Goal: Task Accomplishment & Management: Complete application form

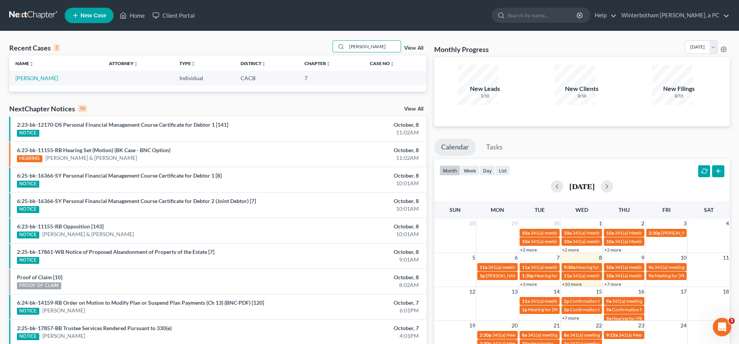
drag, startPoint x: 379, startPoint y: 35, endPoint x: 256, endPoint y: 27, distance: 123.4
click at [347, 41] on input "[PERSON_NAME]" at bounding box center [374, 46] width 54 height 11
type input "[PERSON_NAME]"
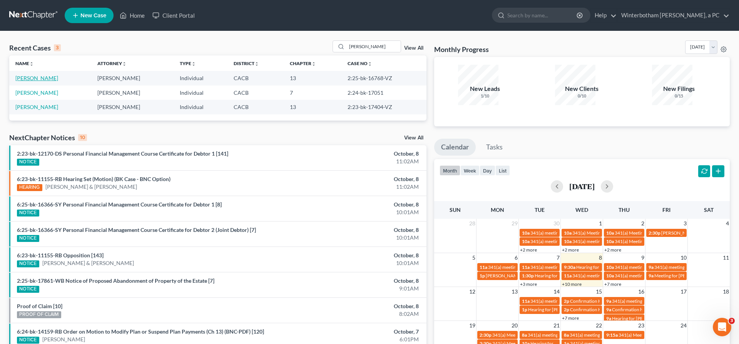
click at [32, 75] on link "[PERSON_NAME]" at bounding box center [36, 78] width 43 height 7
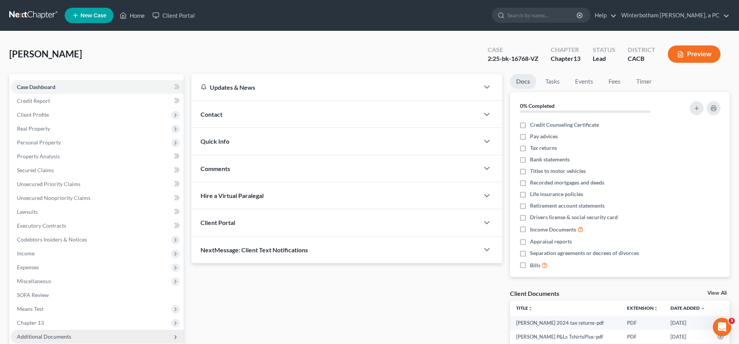
click at [50, 333] on span "Additional Documents" at bounding box center [44, 336] width 54 height 7
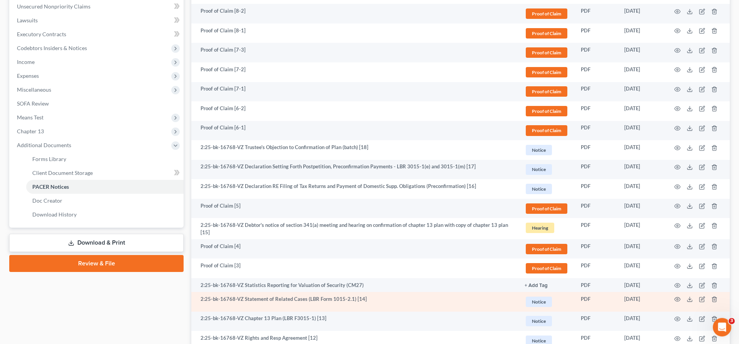
scroll to position [226, 0]
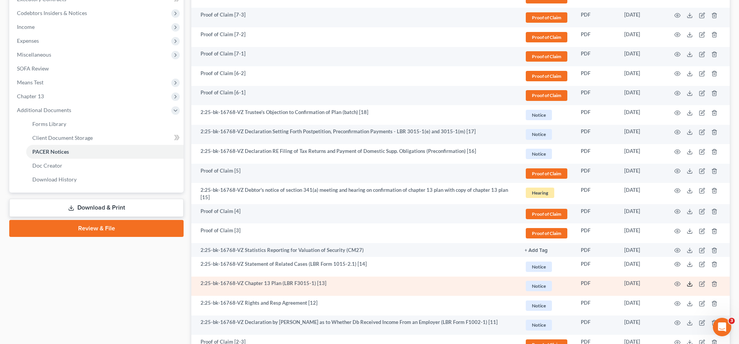
click at [693, 280] on icon at bounding box center [689, 283] width 6 height 6
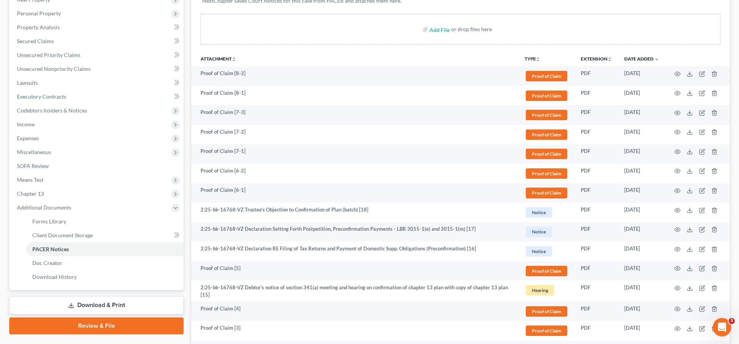
scroll to position [129, 0]
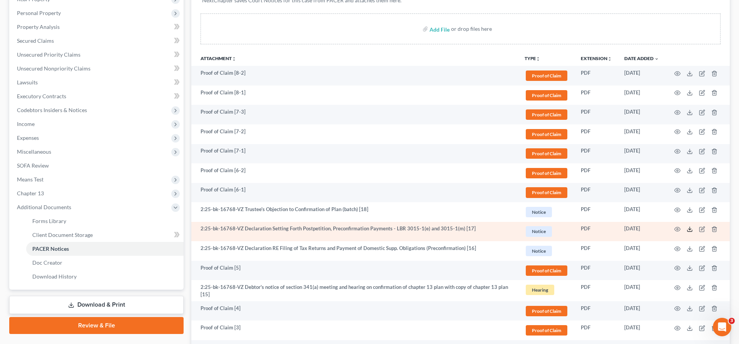
click at [691, 229] on polyline at bounding box center [689, 229] width 3 height 1
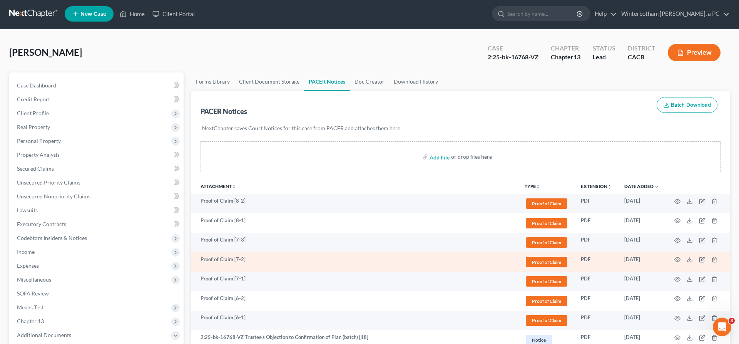
scroll to position [0, 0]
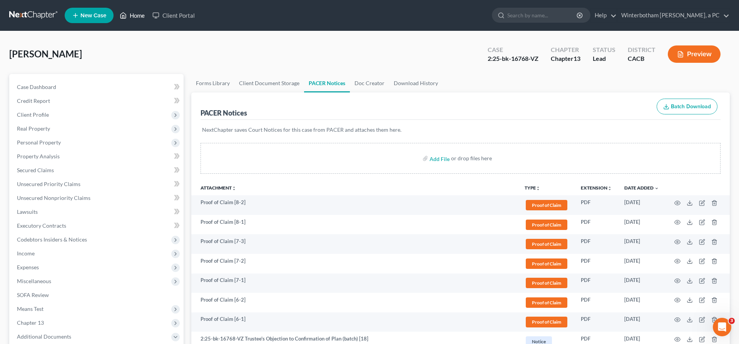
click at [116, 11] on link "Home" at bounding box center [132, 15] width 33 height 14
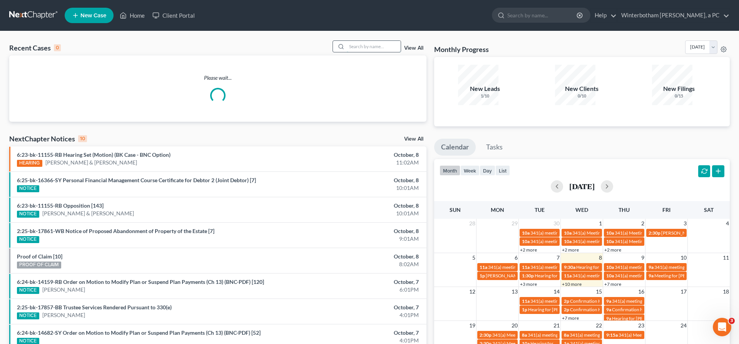
click at [381, 41] on input "search" at bounding box center [374, 46] width 54 height 11
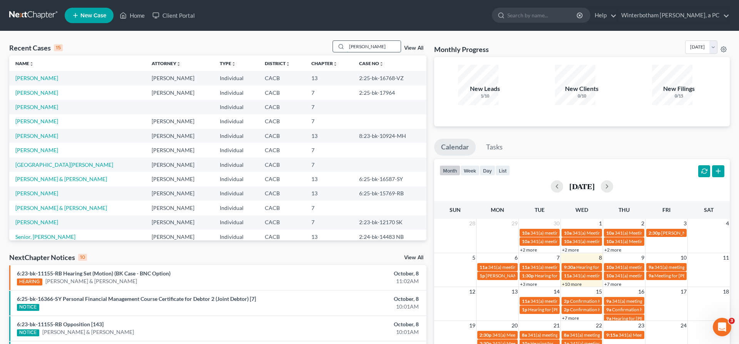
type input "[PERSON_NAME]"
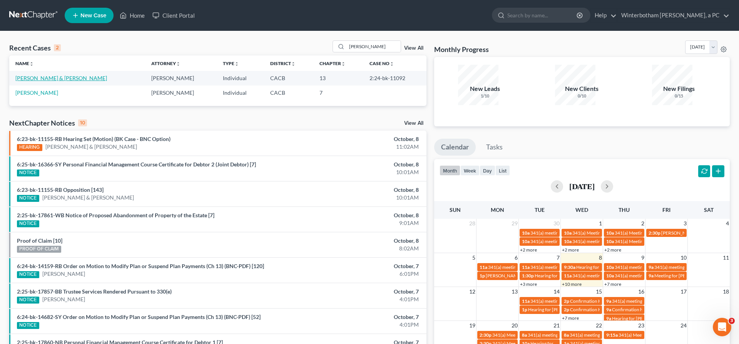
click at [22, 75] on link "[PERSON_NAME] & [PERSON_NAME]" at bounding box center [61, 78] width 92 height 7
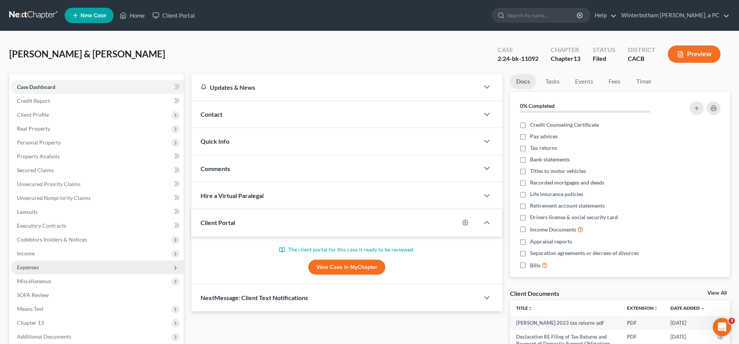
click at [38, 260] on span "Expenses" at bounding box center [97, 267] width 173 height 14
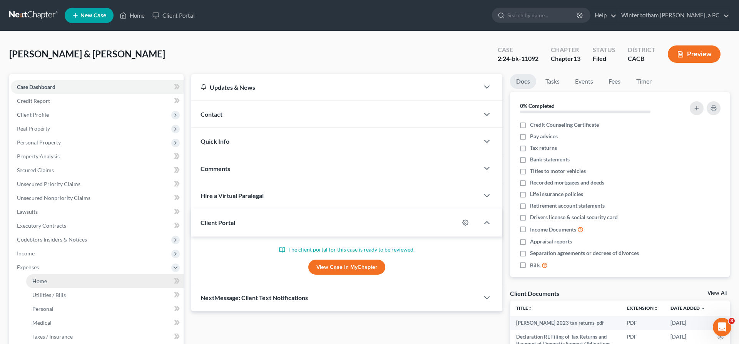
click at [42, 274] on link "Home" at bounding box center [104, 281] width 157 height 14
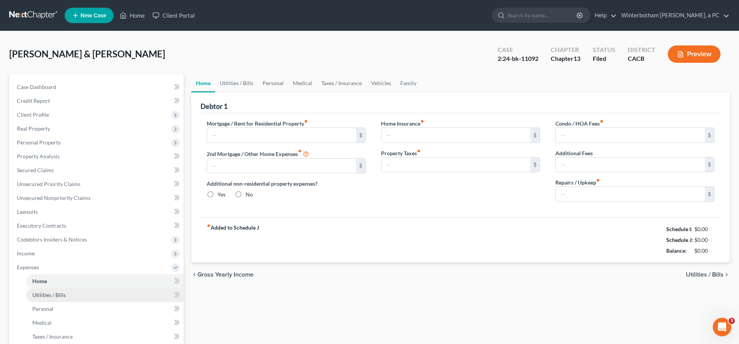
type input "1,500.00"
type input "0.00"
radio input "true"
type input "0.00"
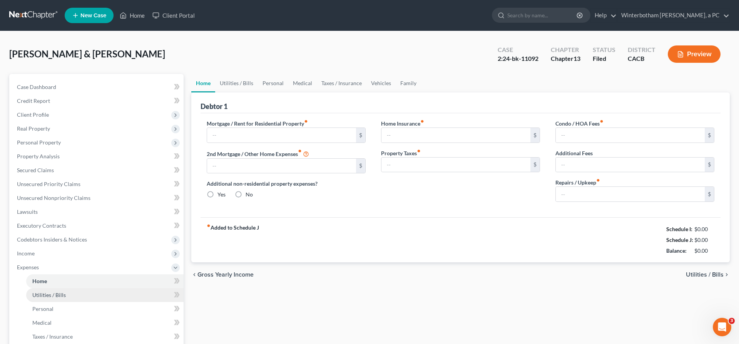
type input "0.00"
type input "110.00"
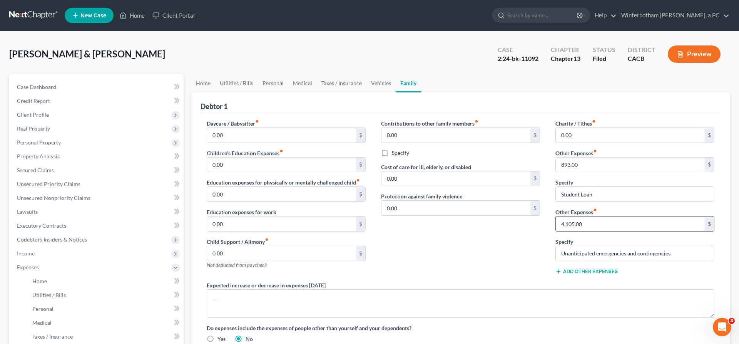
drag, startPoint x: 584, startPoint y: 171, endPoint x: 534, endPoint y: 171, distance: 50.0
click at [556, 216] on input "4,105.00" at bounding box center [630, 223] width 149 height 15
type input "0"
drag, startPoint x: 599, startPoint y: 173, endPoint x: 517, endPoint y: 172, distance: 82.0
click at [556, 216] on input "4,000" at bounding box center [630, 223] width 149 height 15
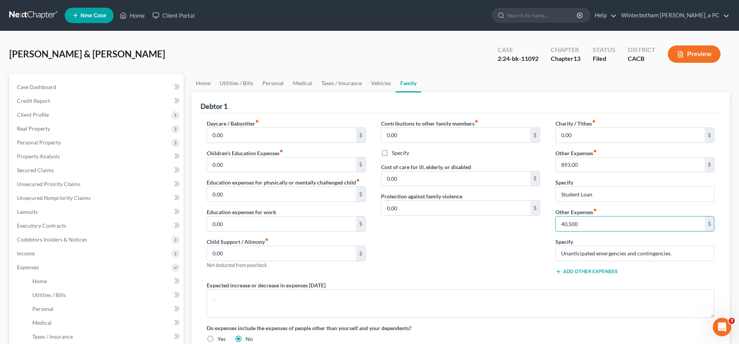
drag, startPoint x: 584, startPoint y: 170, endPoint x: 509, endPoint y: 169, distance: 75.0
click at [556, 216] on input "40,500" at bounding box center [630, 223] width 149 height 15
click at [573, 216] on input "4,050" at bounding box center [630, 223] width 149 height 15
drag, startPoint x: 570, startPoint y: 174, endPoint x: 506, endPoint y: 184, distance: 64.3
click at [556, 216] on input "4,074" at bounding box center [630, 223] width 149 height 15
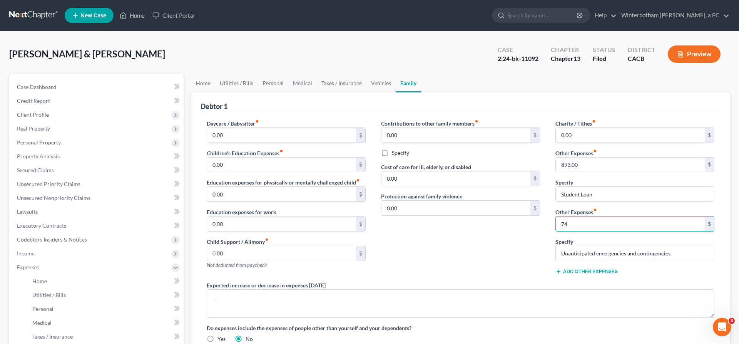
type input "4"
click at [577, 216] on input "4,050" at bounding box center [630, 223] width 149 height 15
type input "4,047"
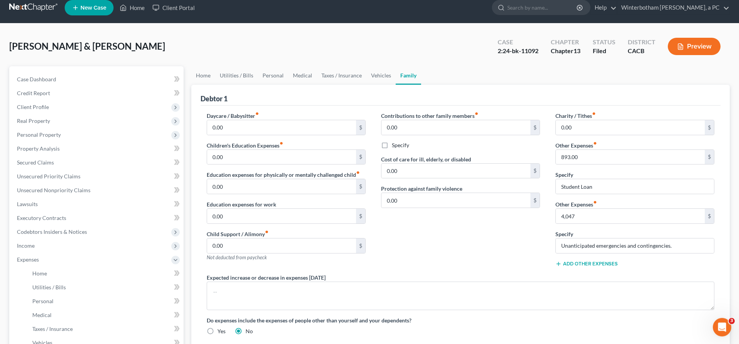
scroll to position [51, 0]
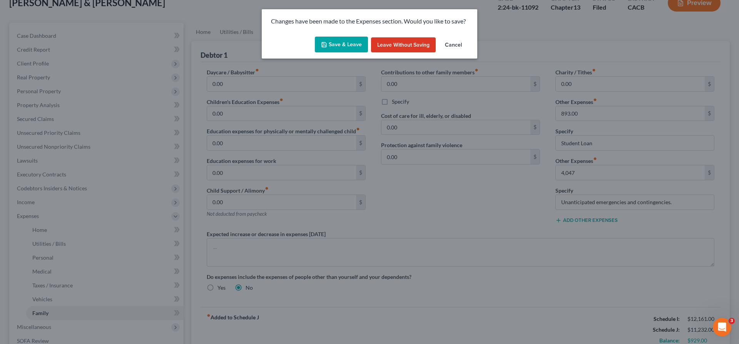
click at [357, 37] on button "Save & Leave" at bounding box center [341, 45] width 53 height 16
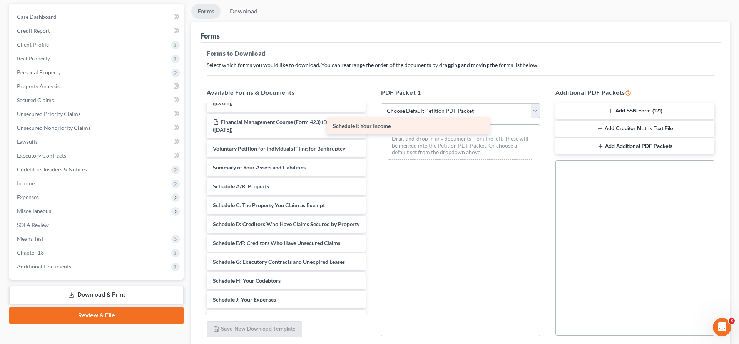
scroll to position [377, 0]
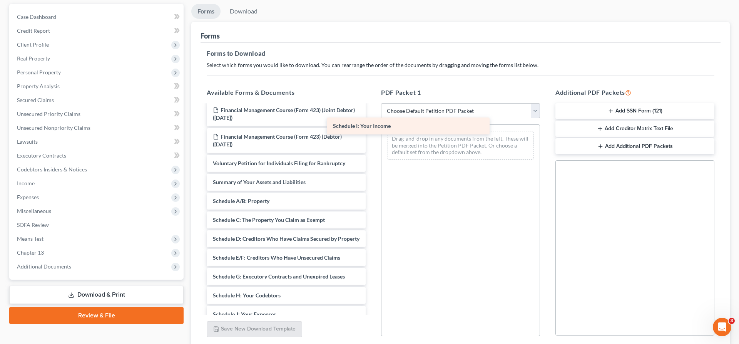
drag, startPoint x: 268, startPoint y: 136, endPoint x: 413, endPoint y: 114, distance: 147.1
click at [372, 114] on div "Schedule I: Your Income [PERSON_NAME] 2023 tax returns-pdf Declaration RE Filin…" at bounding box center [285, 108] width 171 height 761
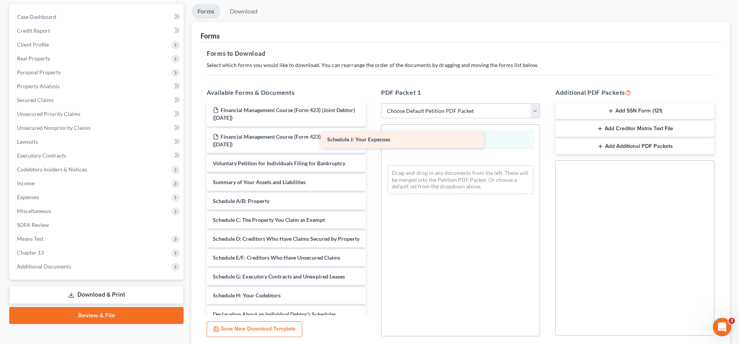
scroll to position [362, 0]
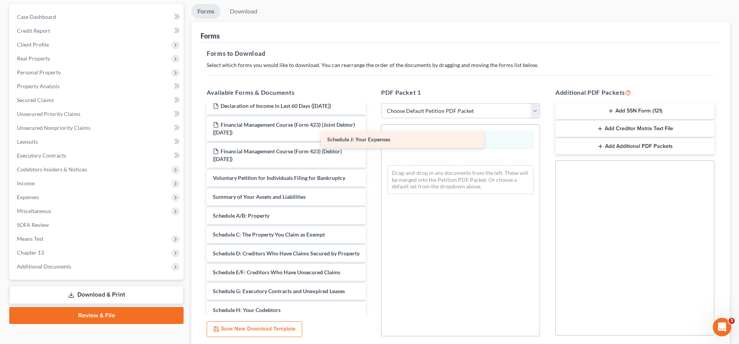
drag, startPoint x: 286, startPoint y: 150, endPoint x: 442, endPoint y: 125, distance: 157.8
click at [372, 128] on div "Schedule J: Your Expenses [PERSON_NAME] 2023 tax returns-pdf Declaration RE Fil…" at bounding box center [285, 114] width 171 height 742
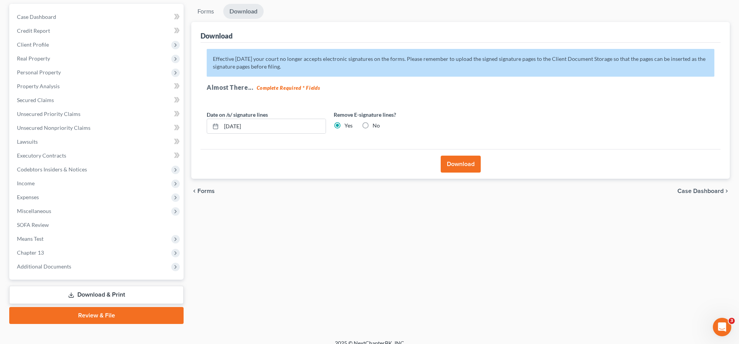
scroll to position [0, 0]
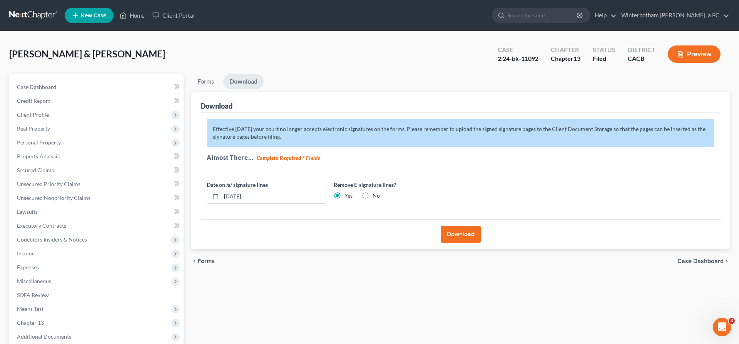
click at [453, 225] on button "Download" at bounding box center [461, 233] width 40 height 17
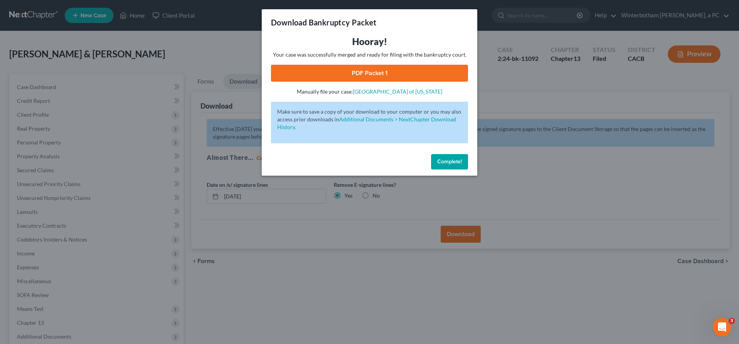
click at [395, 65] on link "PDF Packet 1" at bounding box center [369, 73] width 197 height 17
click at [431, 154] on button "Complete!" at bounding box center [449, 161] width 37 height 15
